Goal: Navigation & Orientation: Find specific page/section

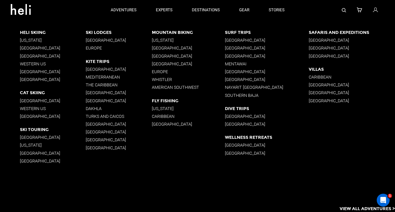
click at [38, 57] on p "[GEOGRAPHIC_DATA]" at bounding box center [53, 55] width 66 height 5
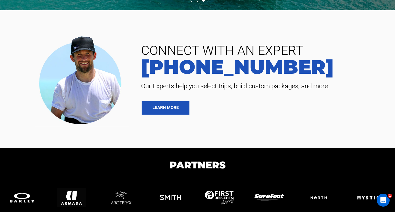
scroll to position [1358, 0]
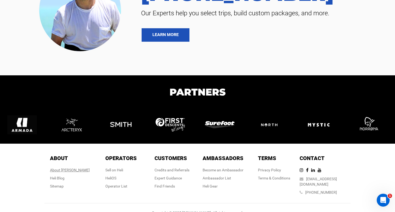
click at [70, 167] on div "About [PERSON_NAME]" at bounding box center [70, 169] width 40 height 5
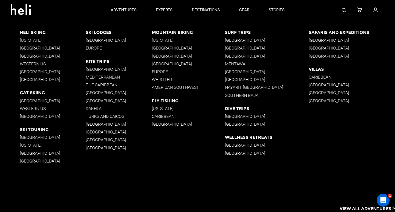
click at [96, 70] on p "[GEOGRAPHIC_DATA]" at bounding box center [119, 69] width 66 height 5
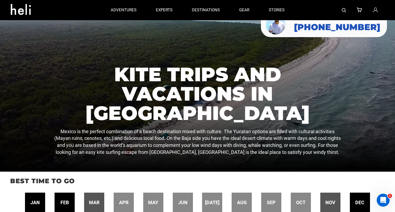
scroll to position [13, 0]
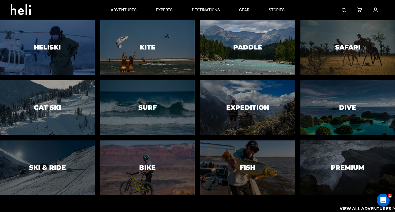
click at [249, 67] on div at bounding box center [247, 48] width 97 height 56
